Goal: Information Seeking & Learning: Find specific fact

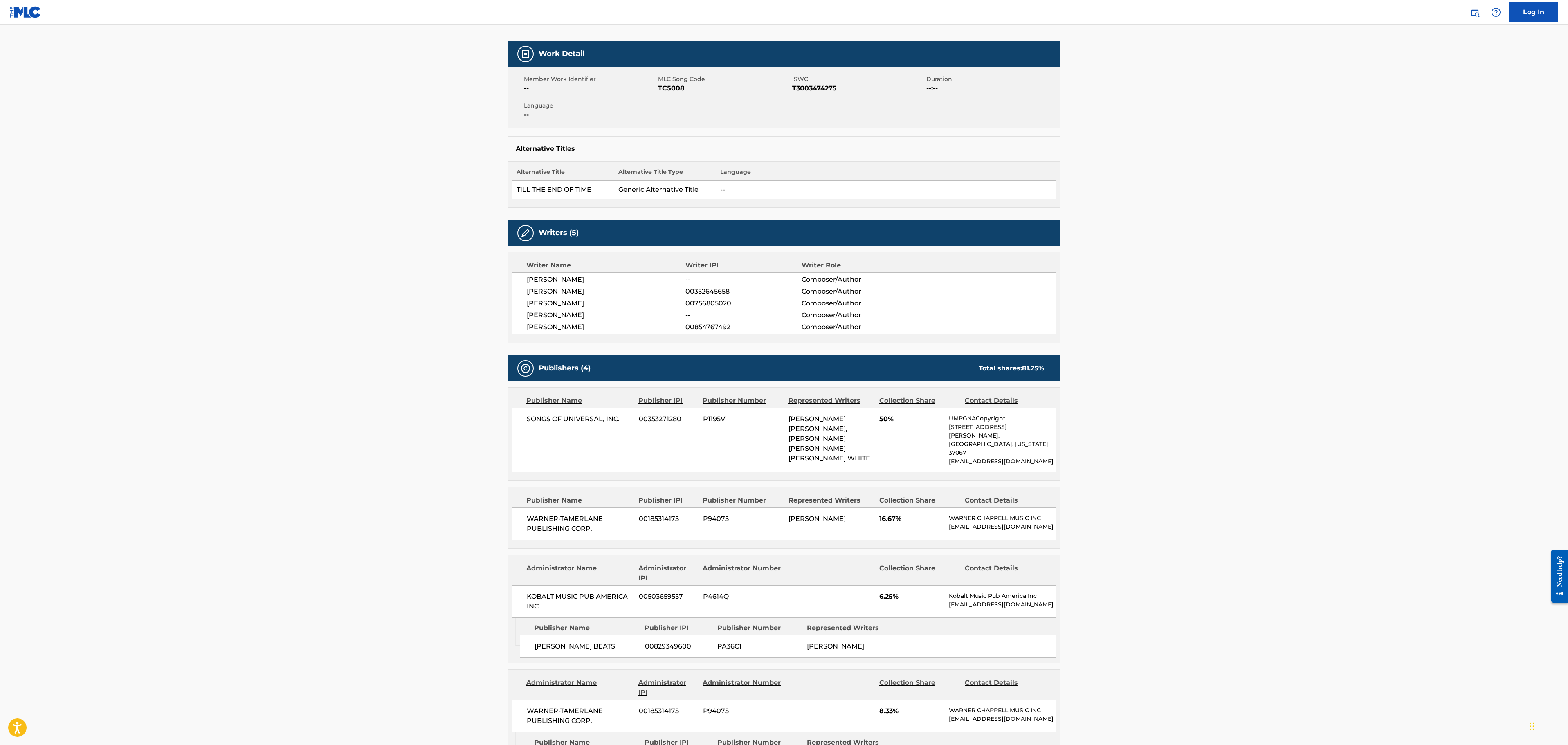
scroll to position [76, 0]
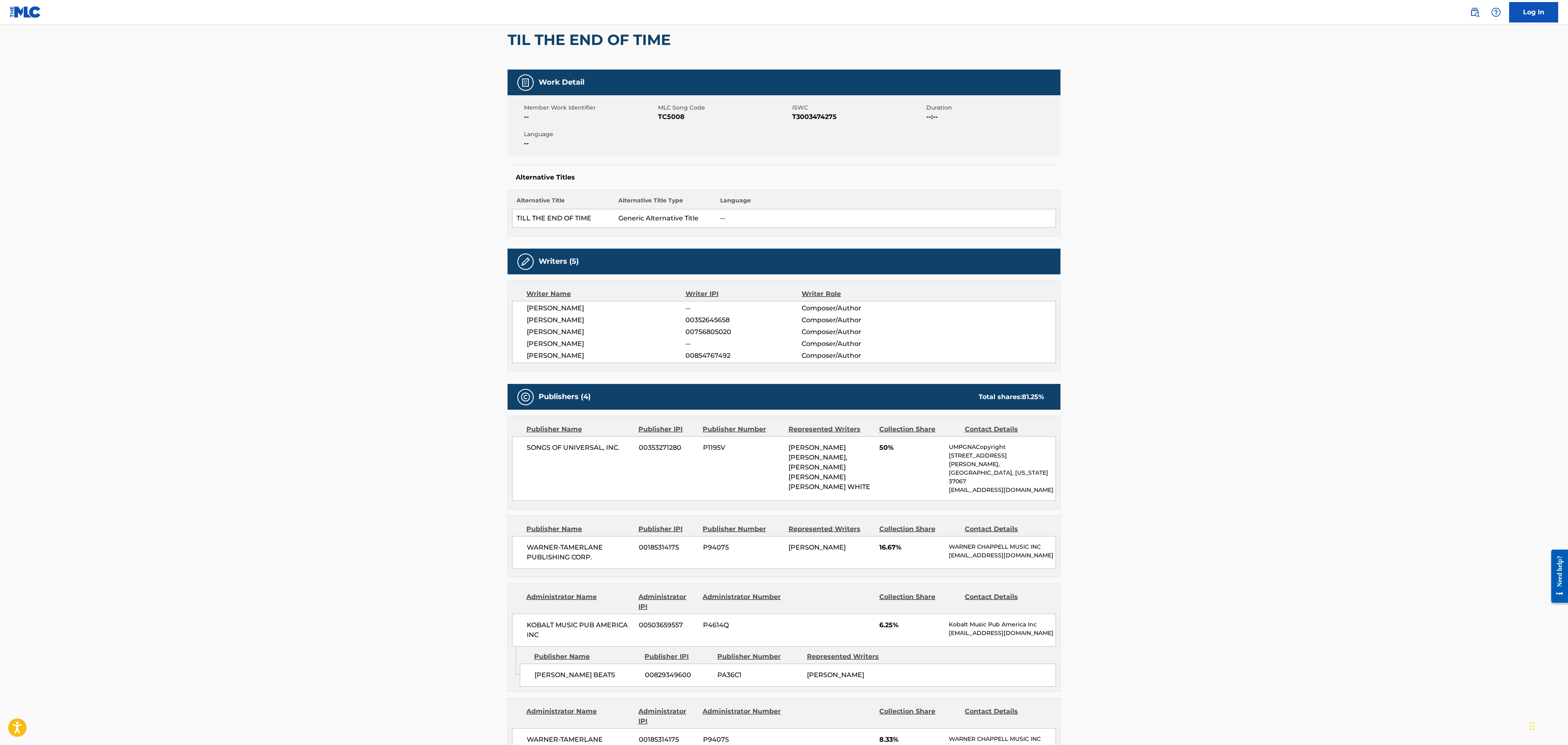
click at [1044, 298] on main "< Back to public search results Copy work link TIL THE END OF TIME Work Detail …" at bounding box center [784, 545] width 1568 height 1194
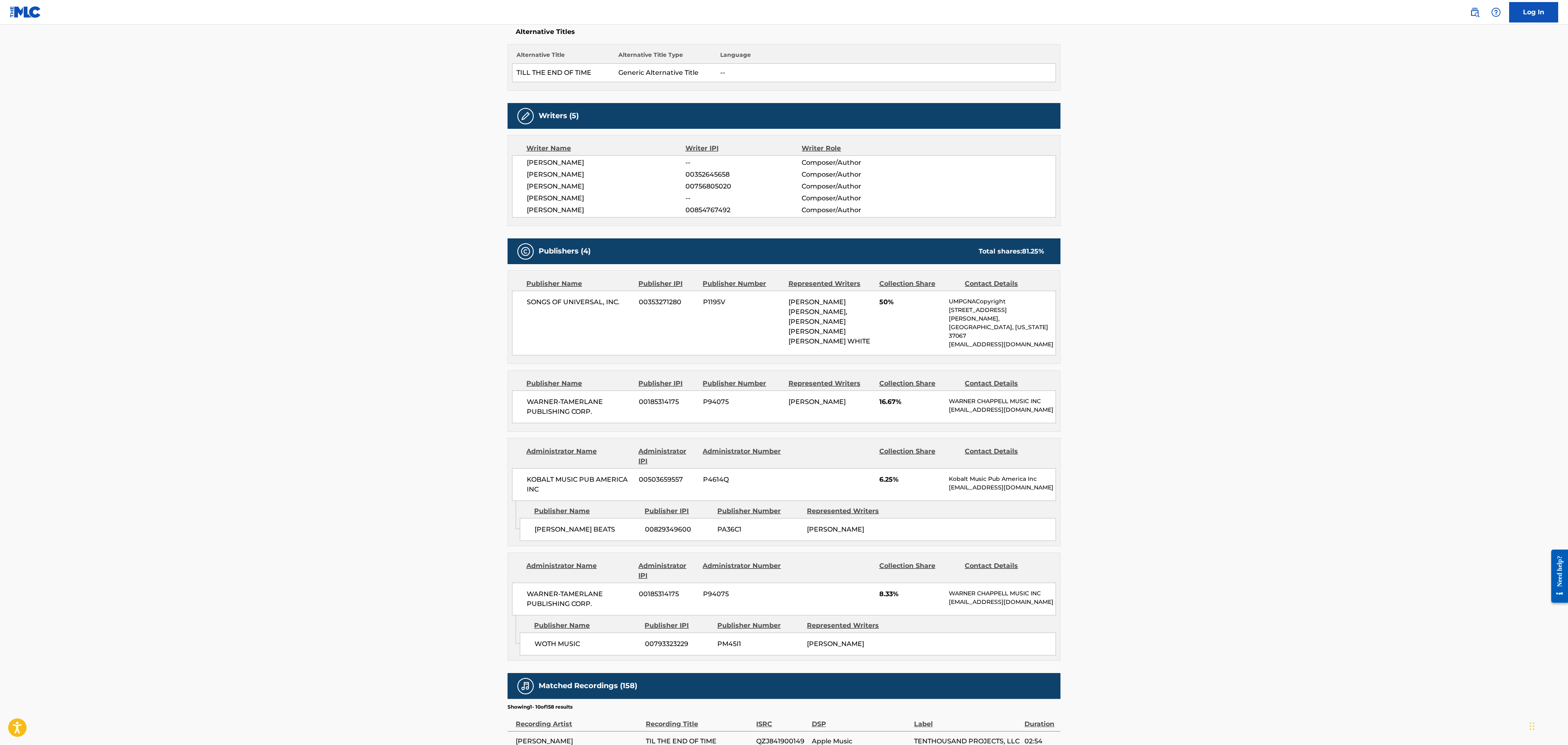
scroll to position [240, 0]
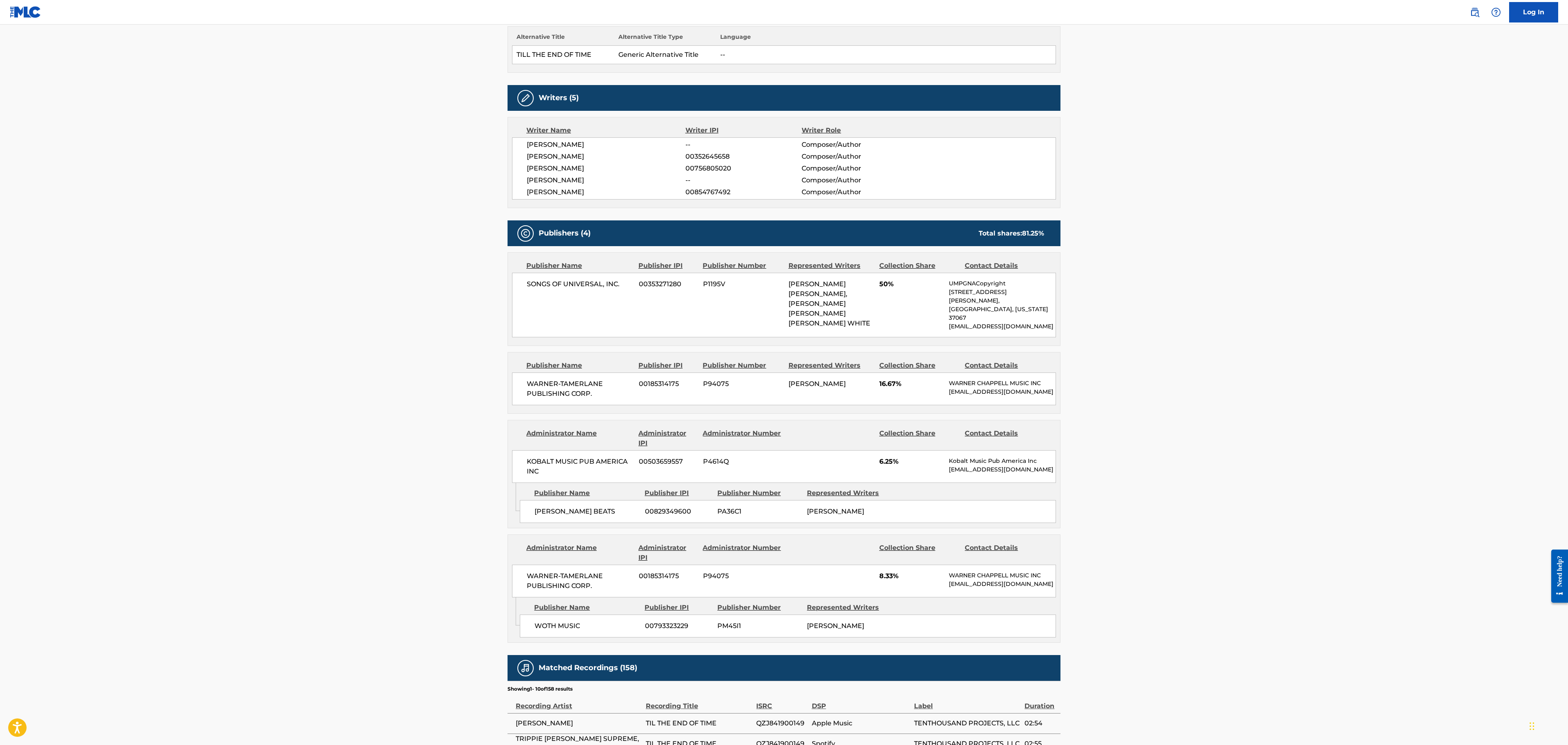
click at [1044, 373] on main "< Back to public search results Copy work link TIL THE END OF TIME Work Detail …" at bounding box center [784, 382] width 1568 height 1194
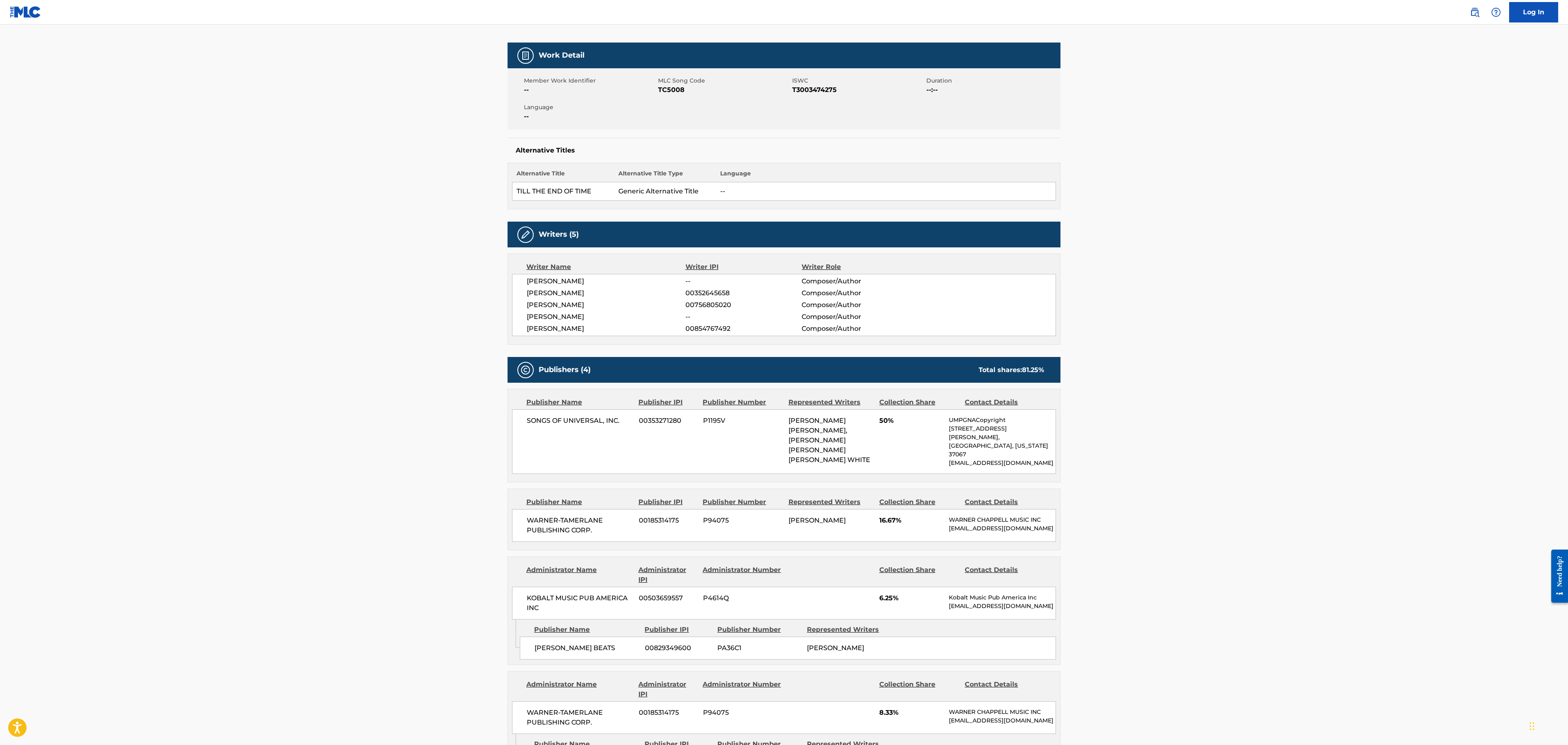
scroll to position [0, 0]
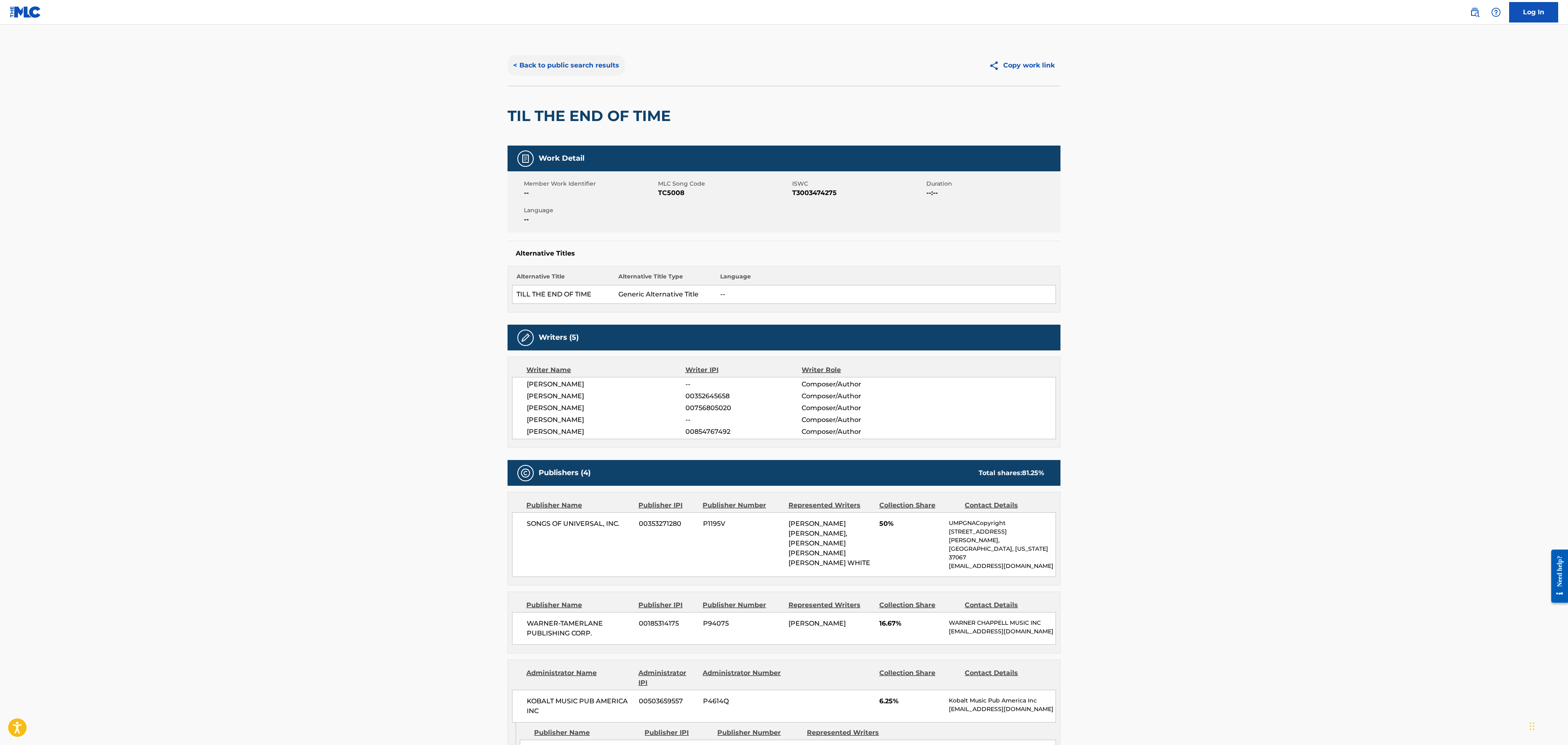
click at [557, 66] on button "< Back to public search results" at bounding box center [566, 66] width 117 height 21
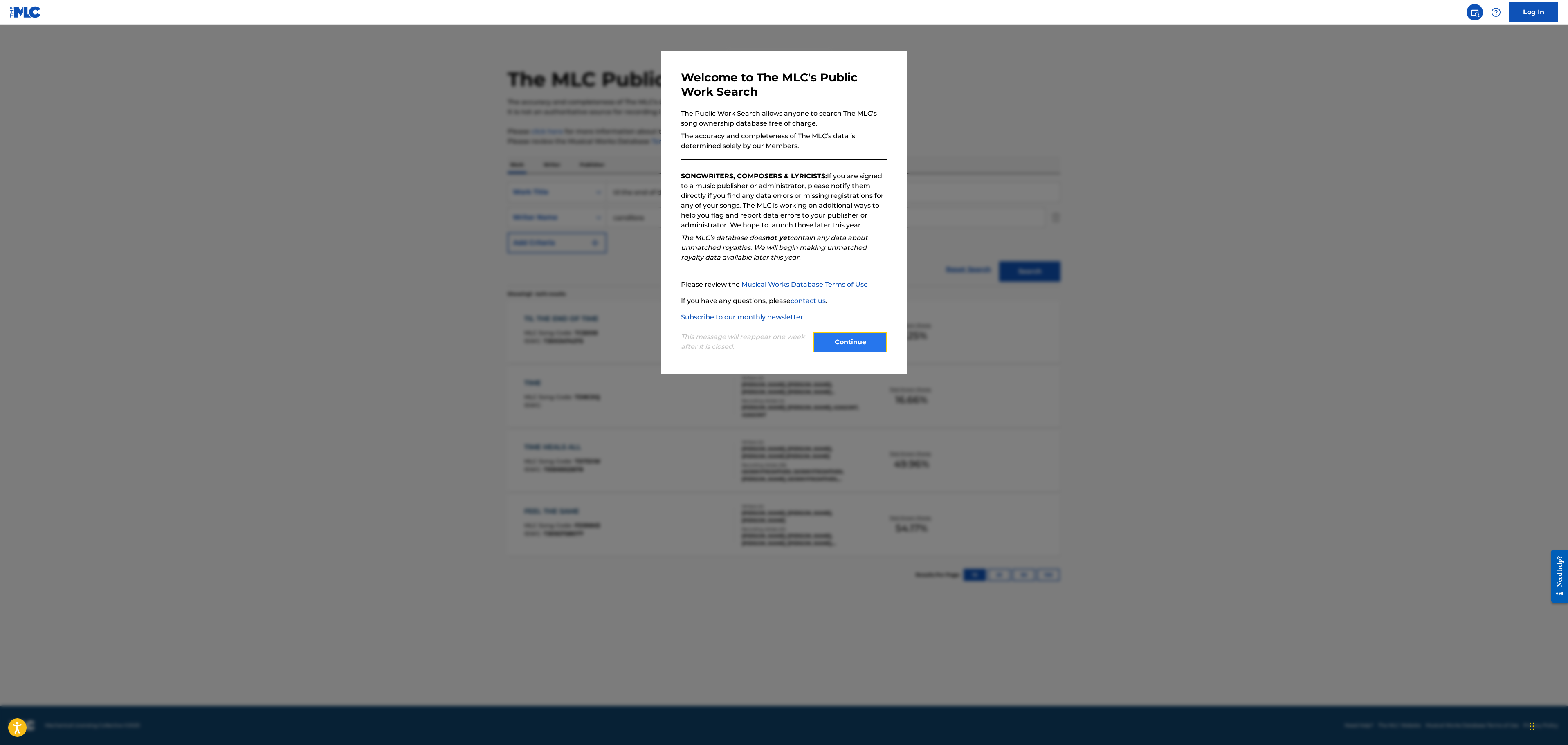
click at [843, 345] on button "Continue" at bounding box center [850, 343] width 74 height 21
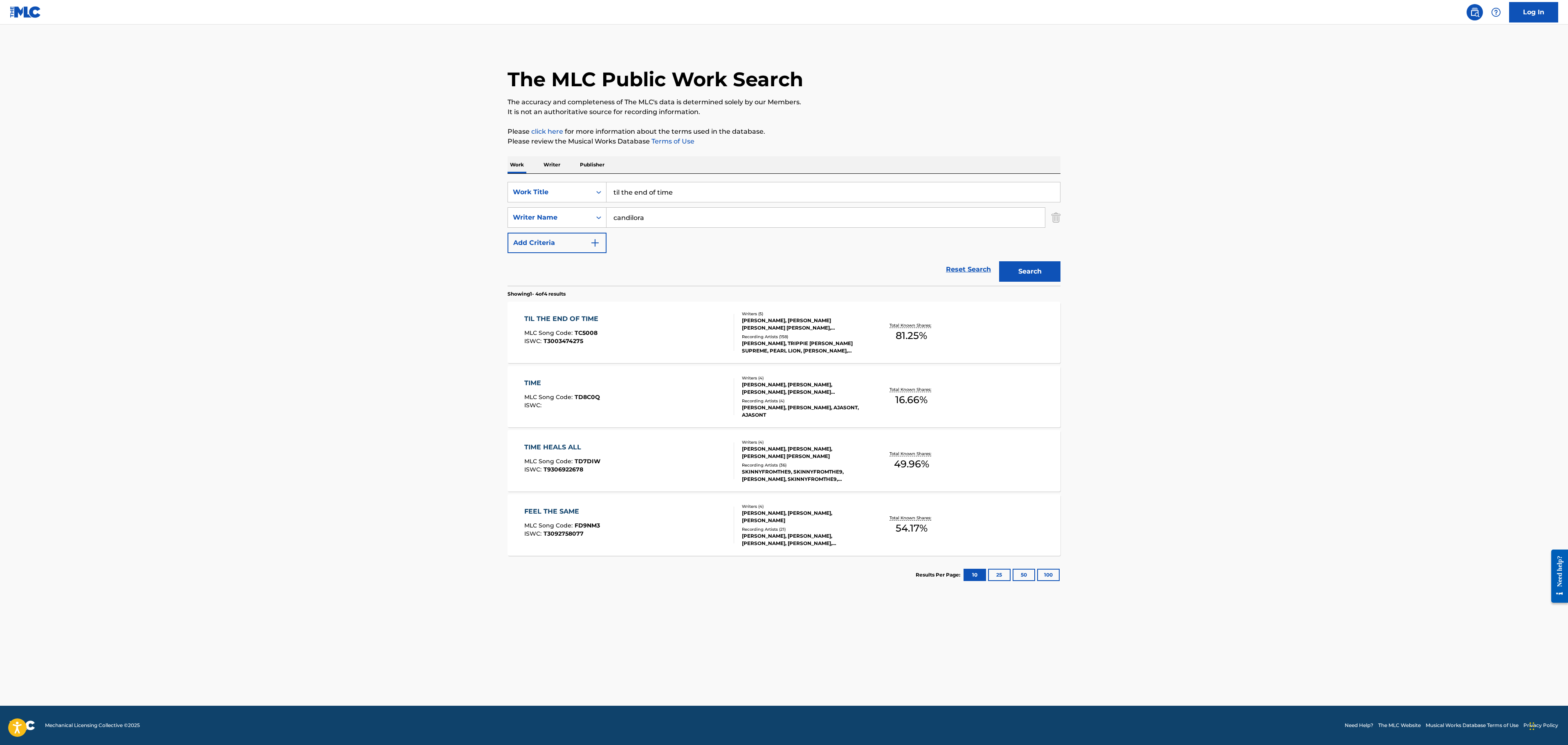
click at [676, 197] on input "til the end of time" at bounding box center [833, 192] width 453 height 19
paste input "Who Needs Lov"
type input "Who Needs Love"
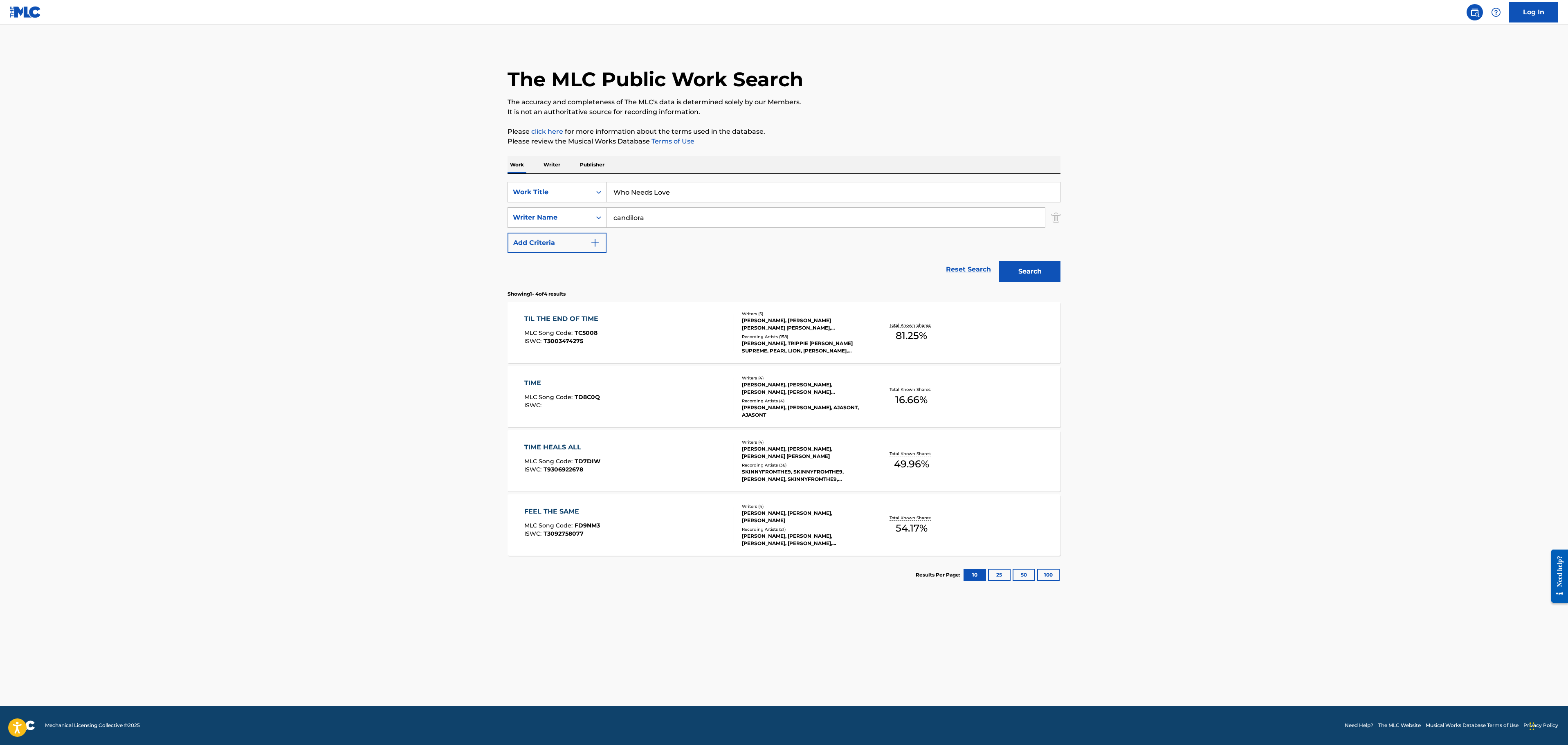
click at [681, 208] on div "candilora" at bounding box center [825, 218] width 439 height 21
click at [679, 219] on input "candilora" at bounding box center [825, 217] width 438 height 19
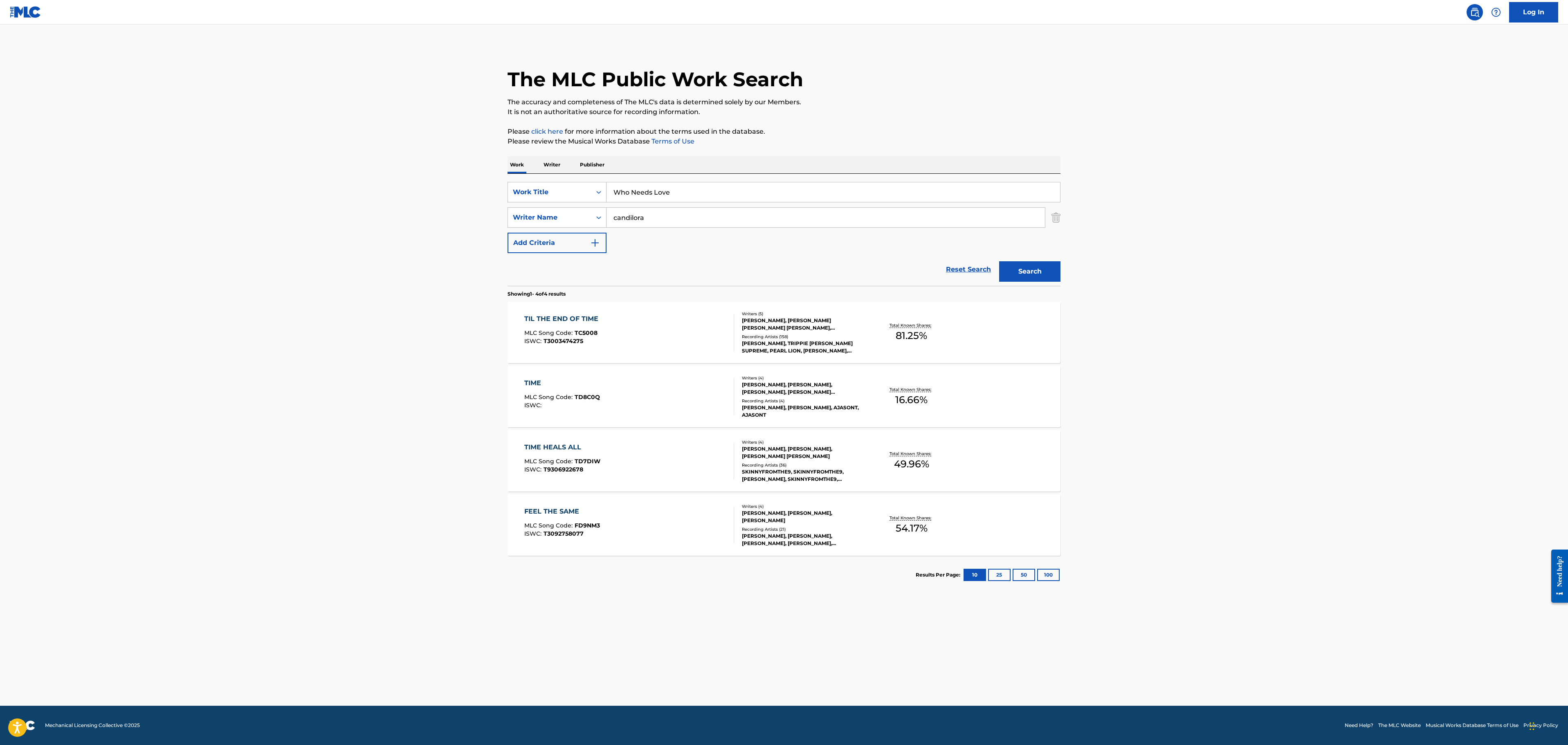
click at [733, 217] on input "candilora" at bounding box center [825, 217] width 438 height 19
paste input "[PERSON_NAME]"
type input "[PERSON_NAME]"
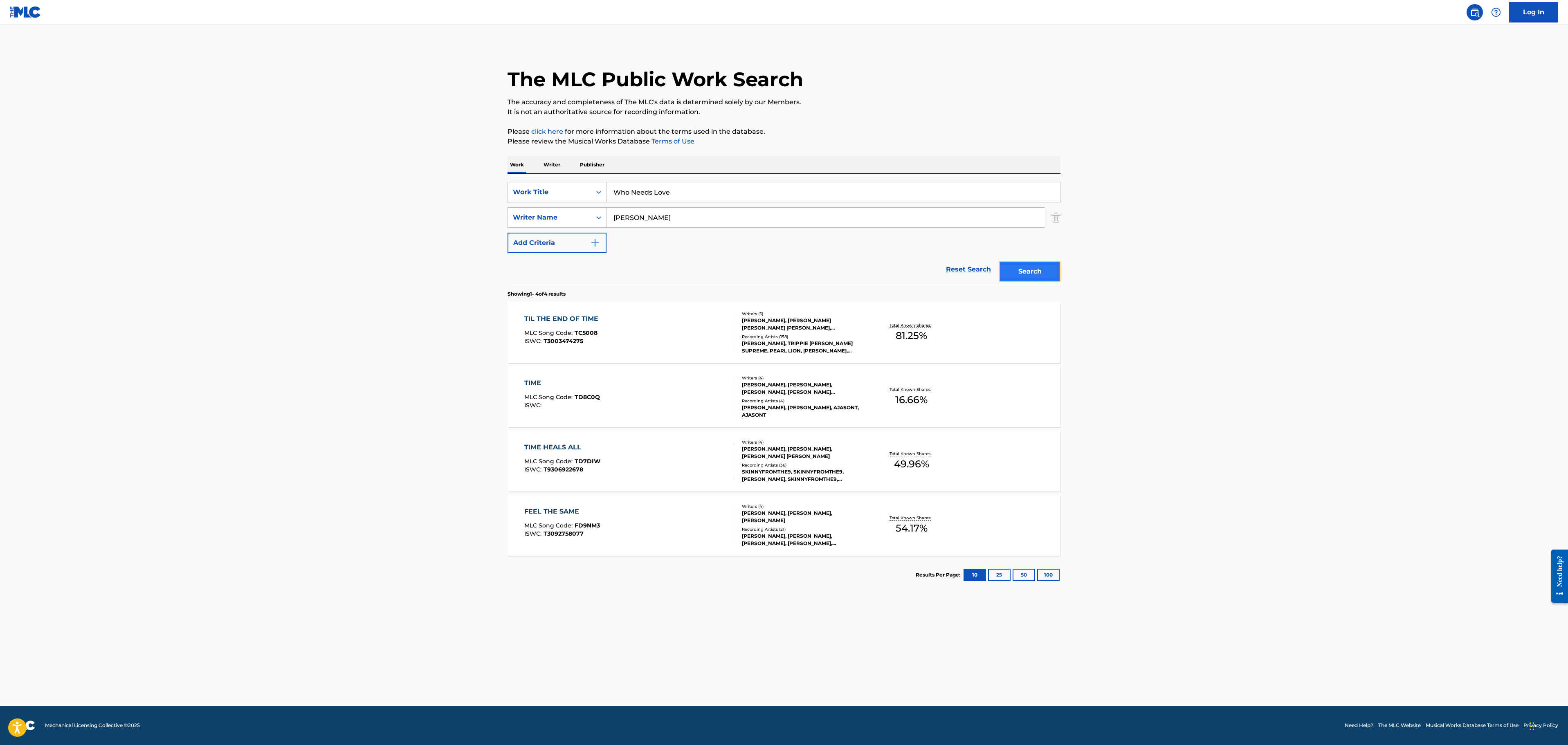
click at [1044, 267] on button "Search" at bounding box center [1029, 271] width 61 height 21
click at [581, 317] on div "WHO NEEDS LOVE" at bounding box center [562, 319] width 77 height 10
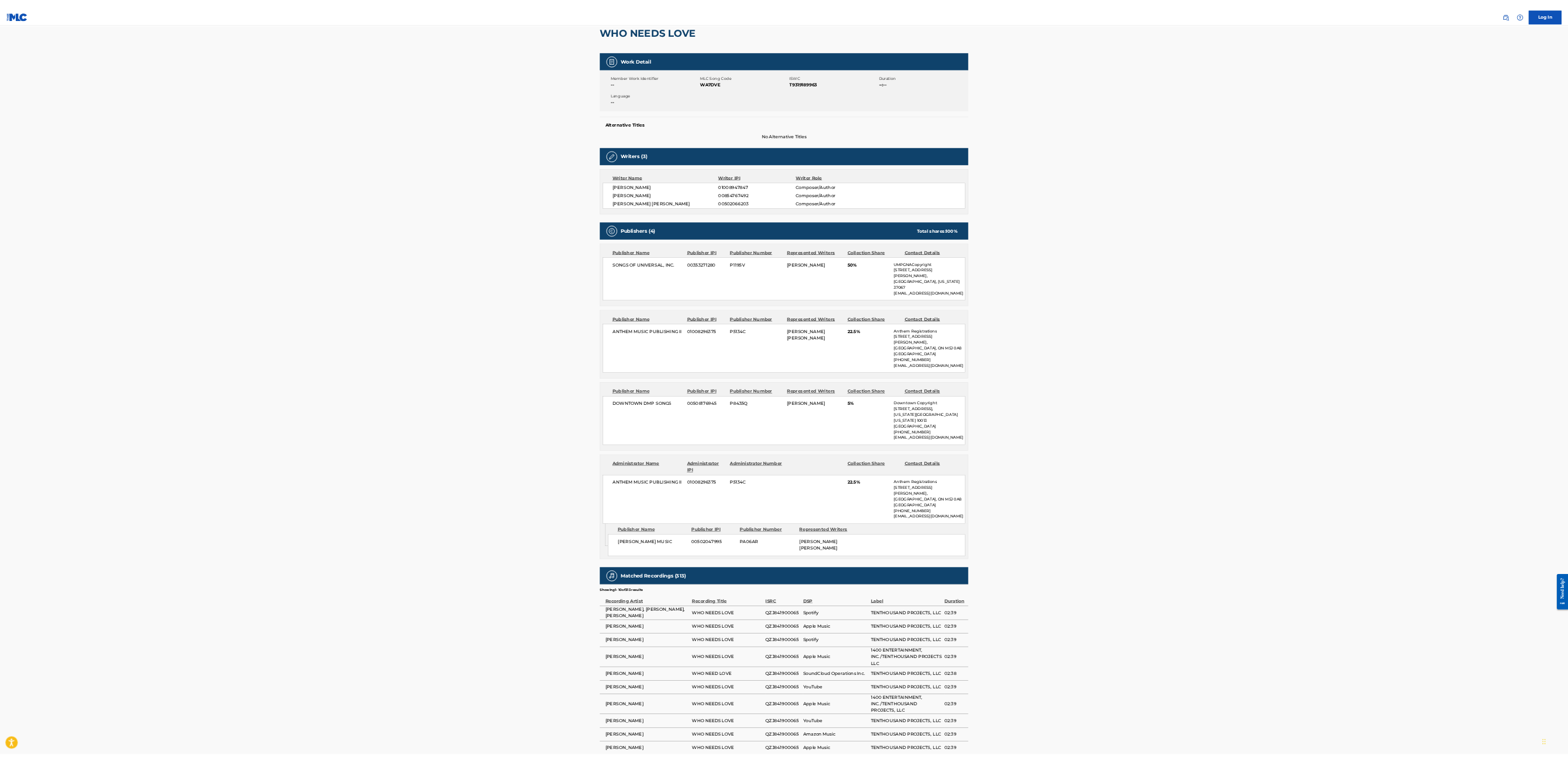
scroll to position [175, 0]
